Goal: Find specific page/section

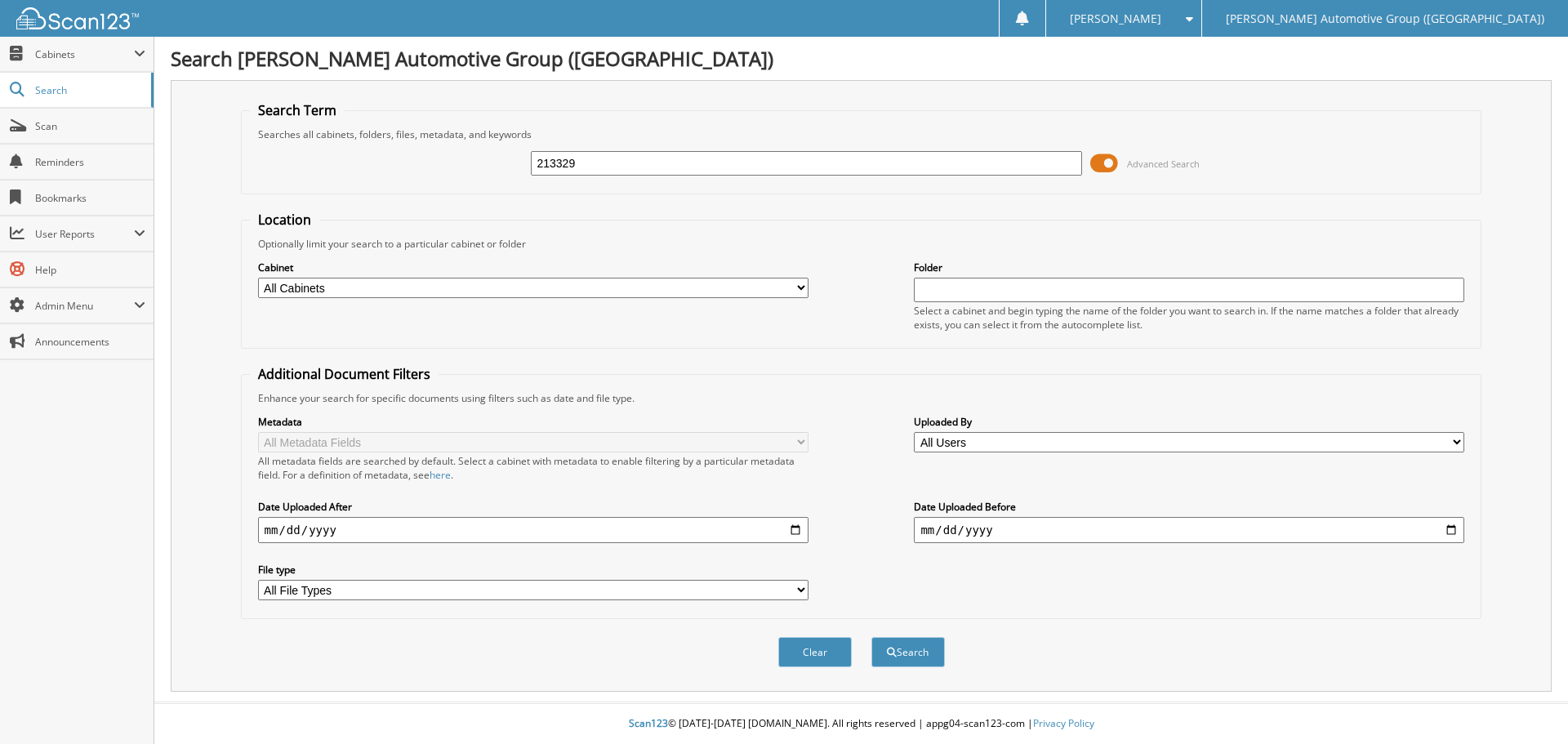
type input "213329"
click at [871, 637] on button "Search" at bounding box center [908, 652] width 74 height 30
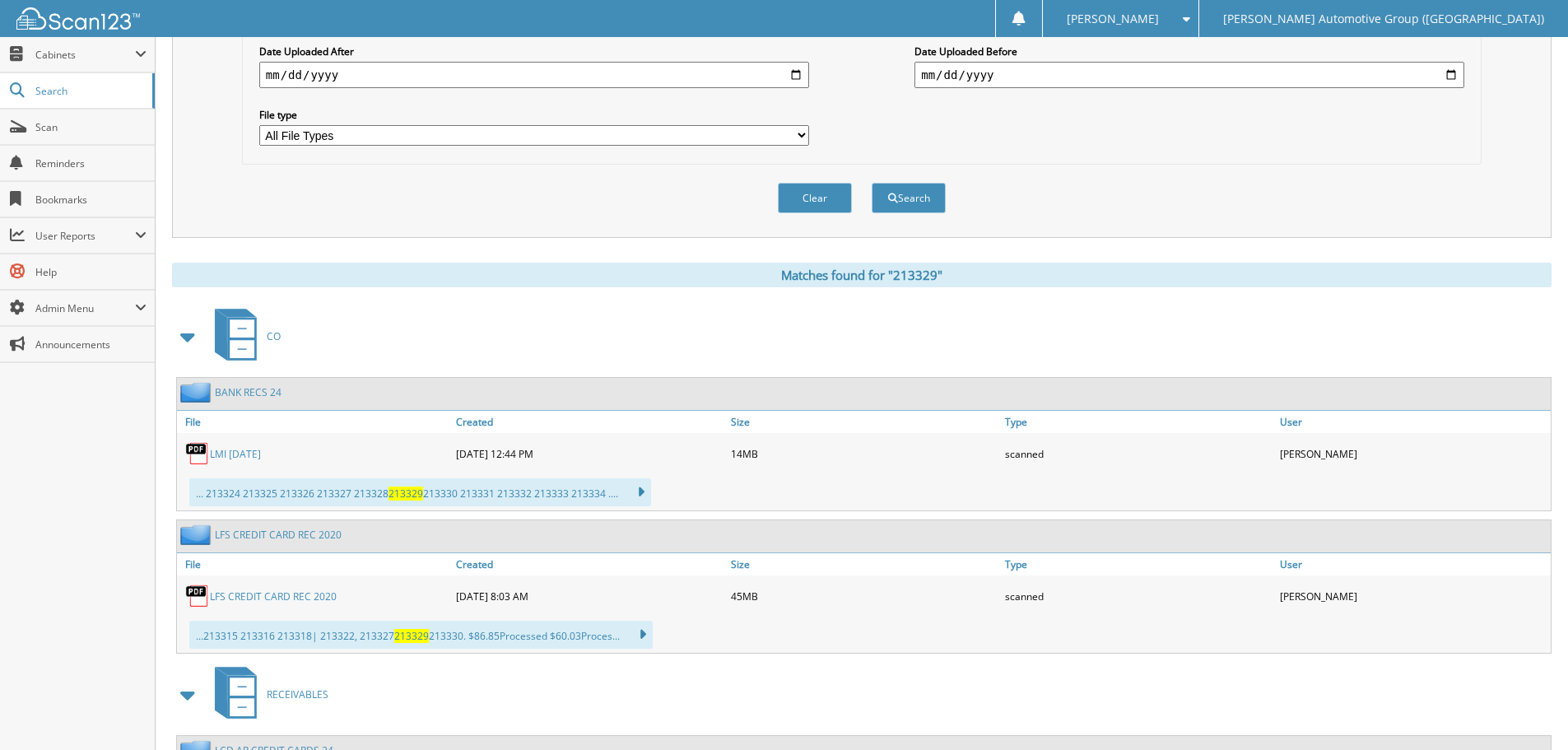
scroll to position [494, 0]
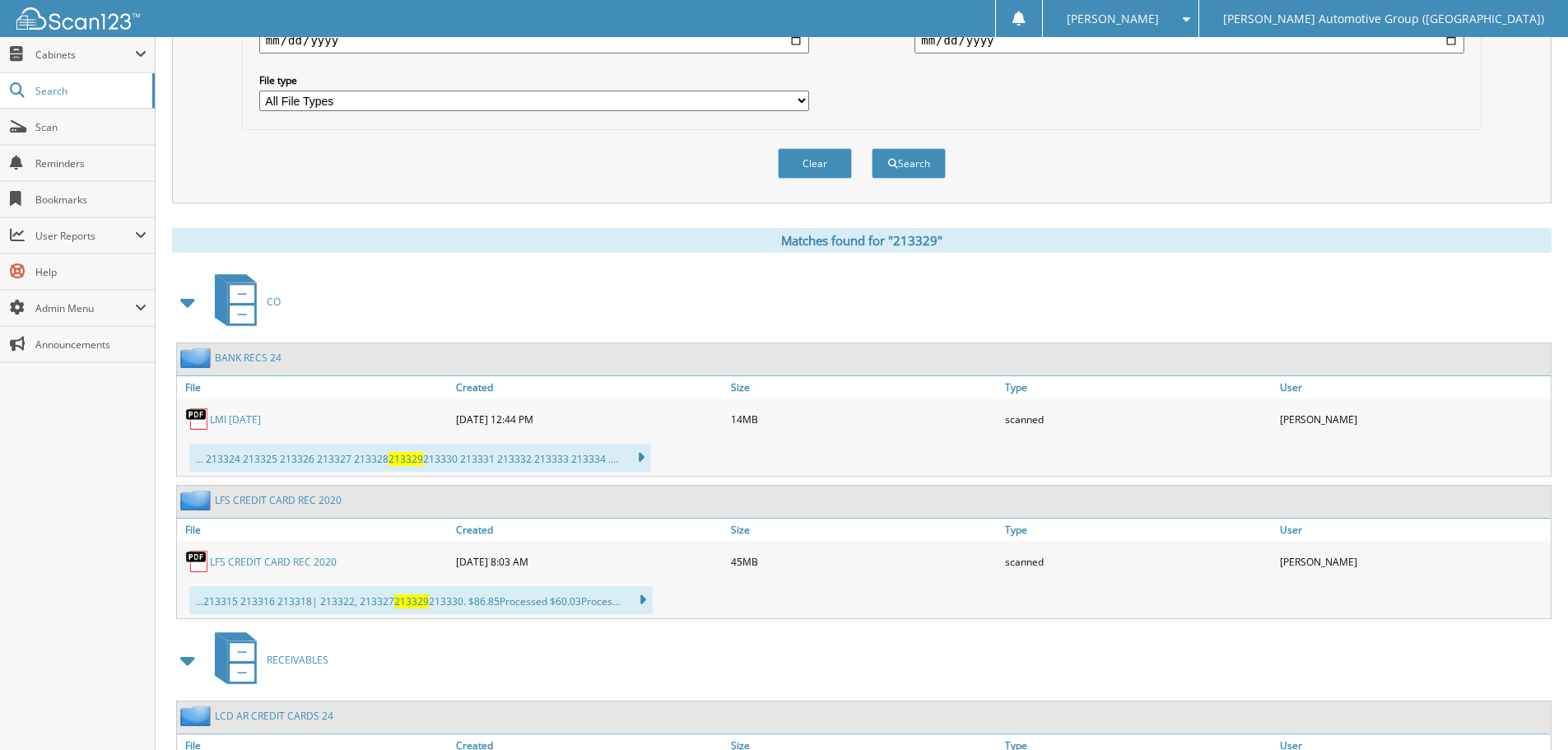
click at [185, 302] on span at bounding box center [188, 302] width 23 height 30
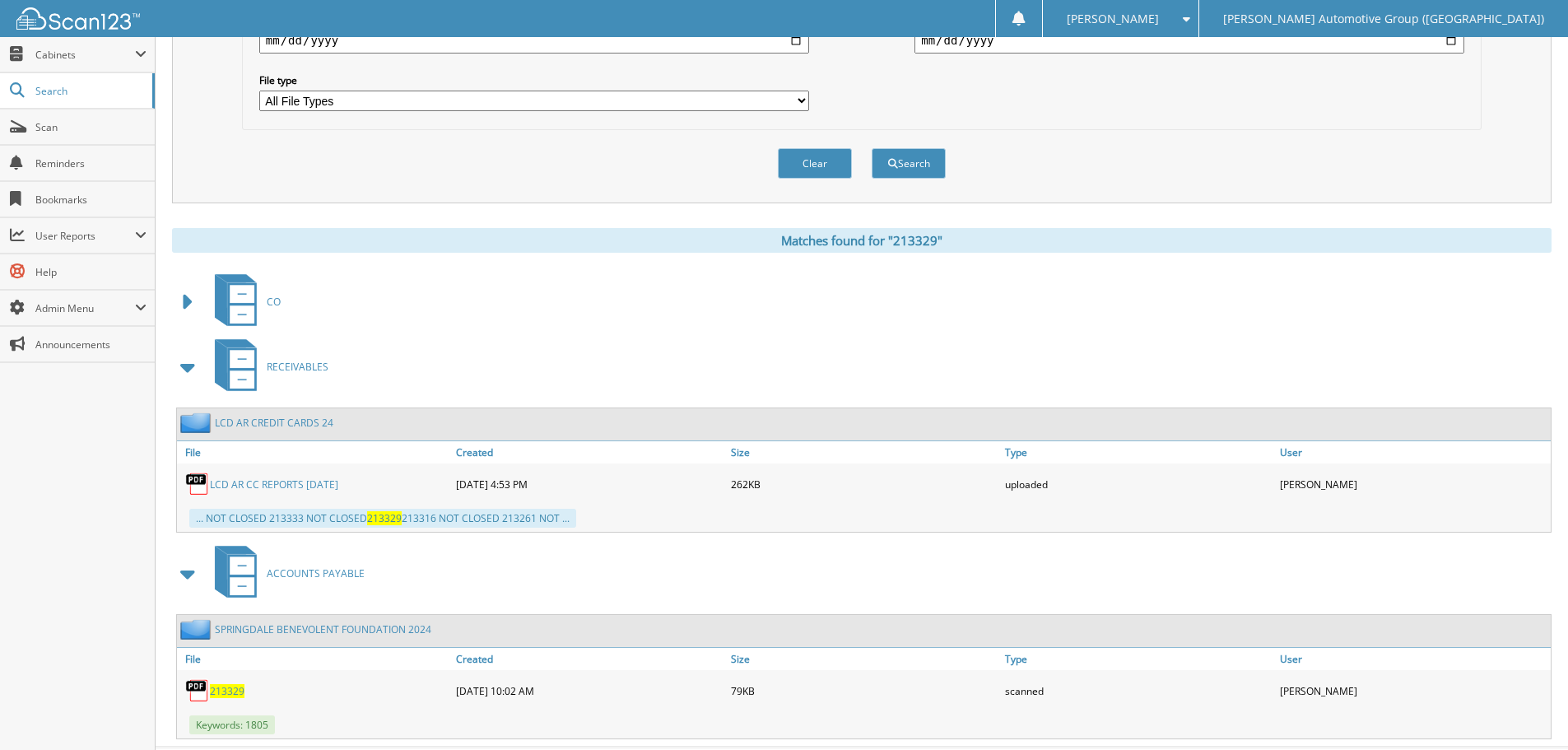
click at [186, 363] on span at bounding box center [188, 367] width 23 height 30
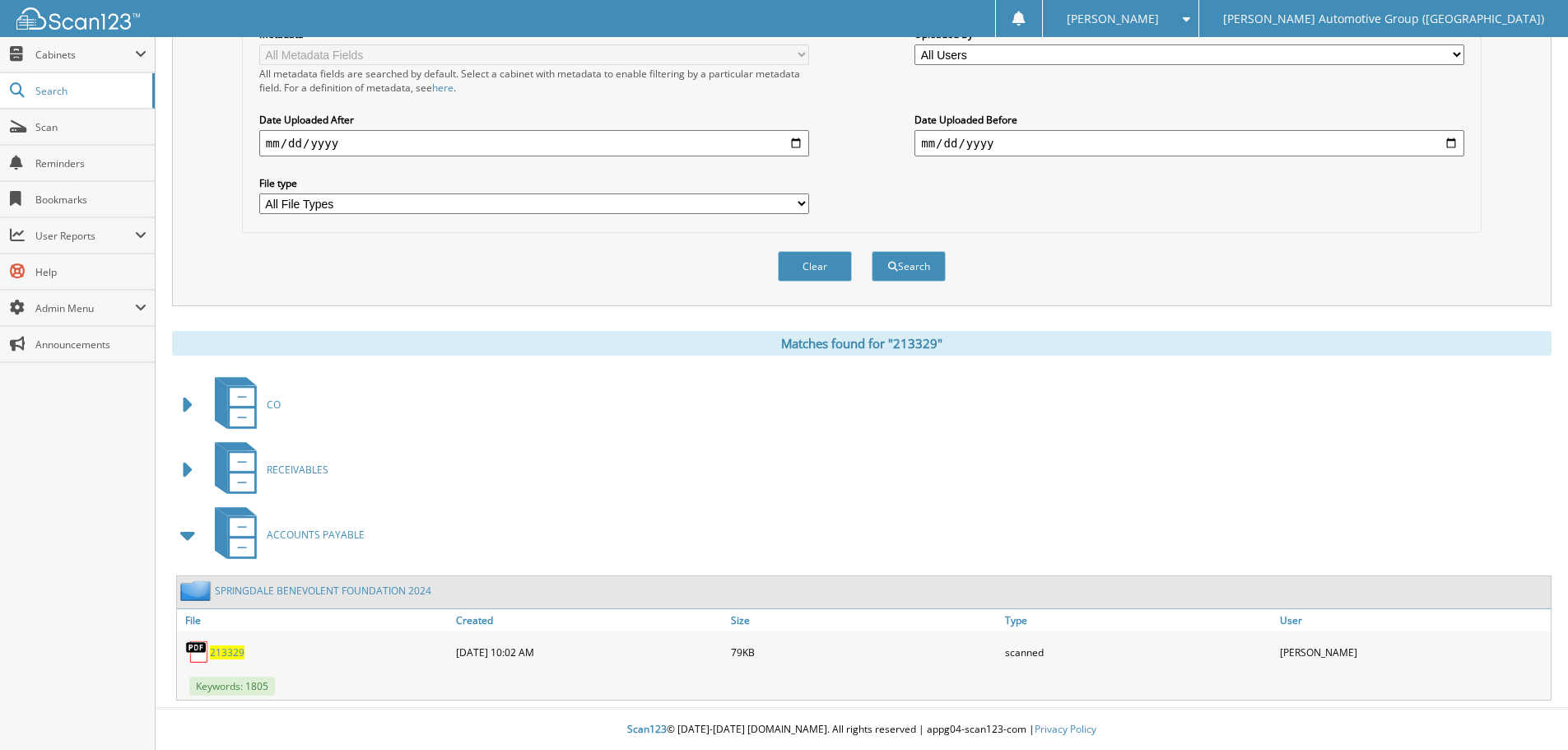
click at [226, 648] on span "213329" at bounding box center [226, 653] width 34 height 14
click at [55, 120] on span "Scan" at bounding box center [91, 127] width 111 height 14
